Goal: Task Accomplishment & Management: Use online tool/utility

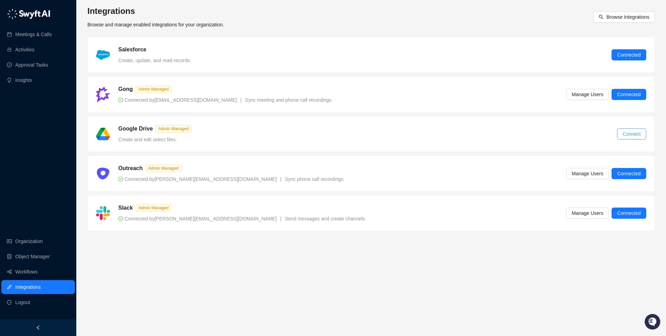
click at [617, 135] on button "Connect" at bounding box center [631, 133] width 29 height 11
